Goal: Understand process/instructions

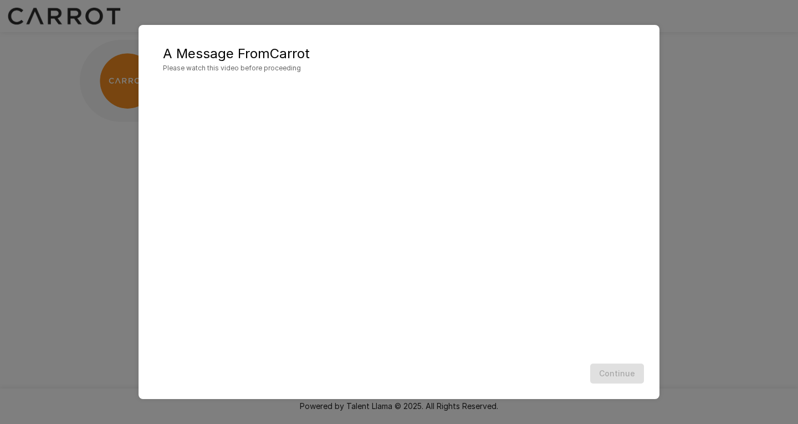
click at [84, 159] on div "A Message From Carrot Please watch this video before proceeding Continue" at bounding box center [399, 212] width 798 height 424
click at [621, 374] on button "Continue" at bounding box center [617, 374] width 54 height 21
click at [619, 377] on button "Continue" at bounding box center [617, 374] width 54 height 21
